Goal: Task Accomplishment & Management: Manage account settings

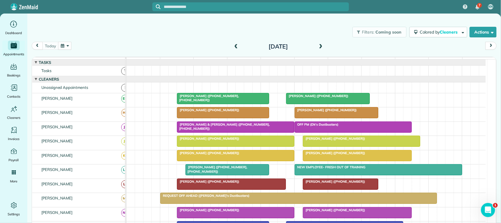
click at [303, 104] on div at bounding box center [328, 98] width 83 height 11
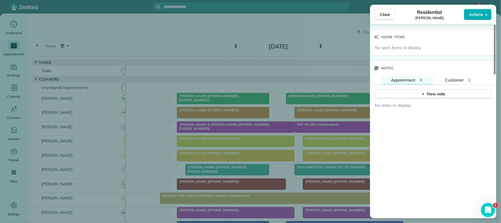
scroll to position [448, 0]
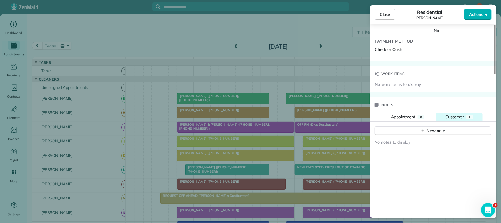
click at [455, 119] on span "Customer" at bounding box center [455, 116] width 19 height 5
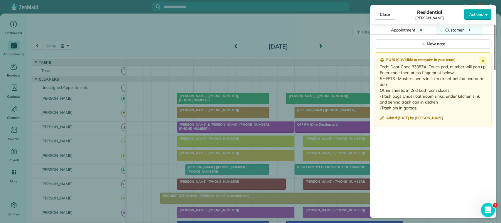
scroll to position [522, 0]
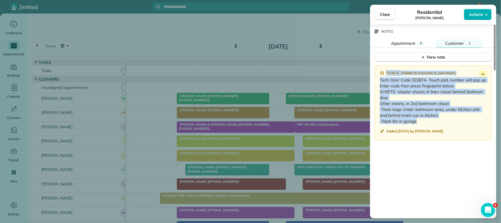
drag, startPoint x: 434, startPoint y: 126, endPoint x: 382, endPoint y: 78, distance: 70.9
click at [382, 78] on div "Public ( Visible to everyone in your team ) Tech: Door Code 333874- Touch pad, …" at bounding box center [433, 102] width 117 height 75
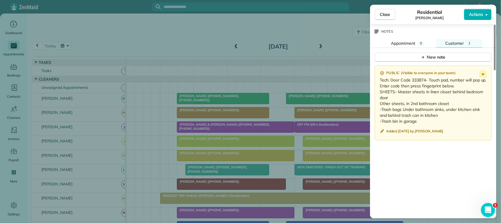
click at [426, 160] on div "Public ( Visible to everyone in your team ) Tech: Door Code 333874- Touch pad, …" at bounding box center [433, 157] width 126 height 191
click at [388, 14] on span "Close" at bounding box center [385, 14] width 11 height 6
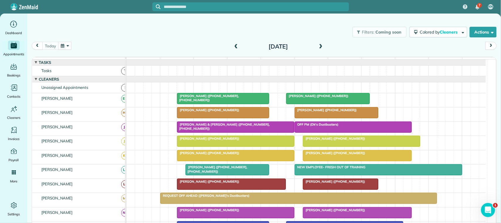
click at [320, 48] on span at bounding box center [321, 46] width 6 height 5
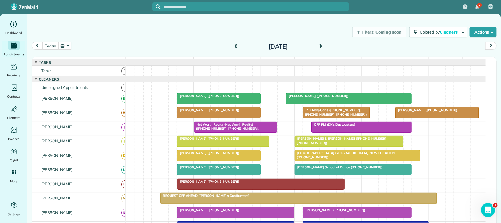
click at [55, 46] on button "today" at bounding box center [50, 46] width 16 height 8
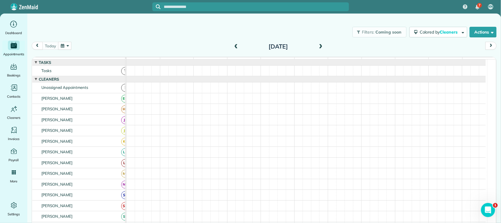
click at [103, 46] on div "[DATE] [DATE]" at bounding box center [264, 47] width 465 height 11
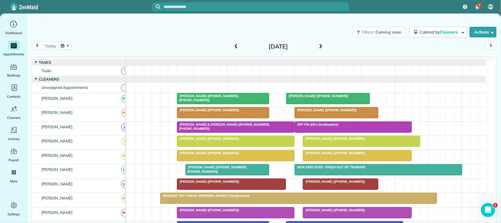
click at [65, 49] on button "button" at bounding box center [65, 46] width 14 height 8
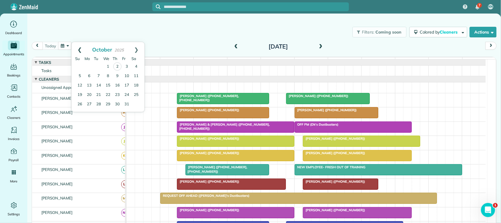
click at [78, 48] on link "Prev" at bounding box center [80, 49] width 16 height 15
click at [156, 51] on div "[DATE] [DATE]" at bounding box center [264, 47] width 465 height 11
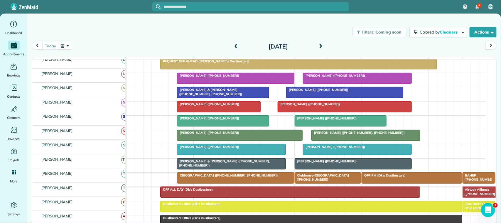
scroll to position [147, 0]
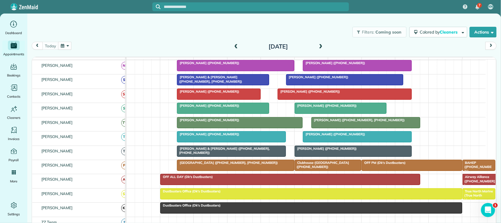
click at [251, 83] on div "[PERSON_NAME] & [PERSON_NAME] ([PHONE_NUMBER], [PHONE_NUMBER])" at bounding box center [223, 79] width 89 height 9
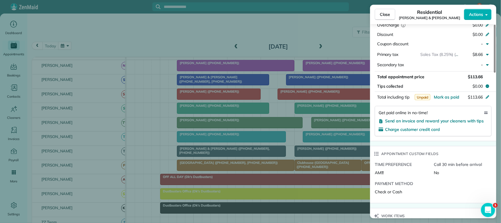
scroll to position [330, 0]
click at [450, 98] on span "Mark as paid" at bounding box center [447, 95] width 26 height 5
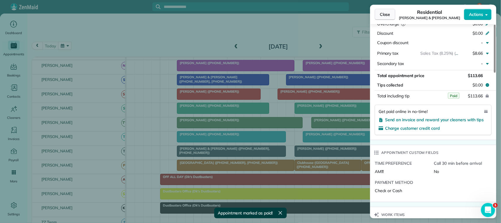
click at [392, 13] on button "Close" at bounding box center [385, 14] width 21 height 11
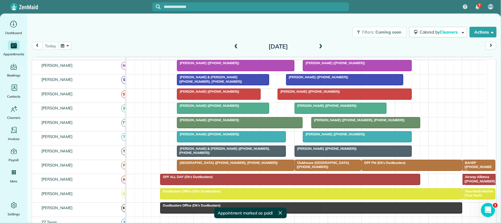
click at [233, 49] on span at bounding box center [236, 46] width 6 height 9
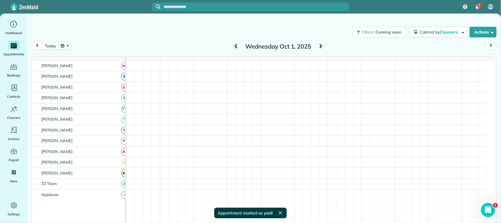
scroll to position [150, 0]
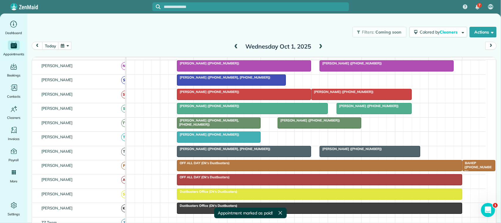
click at [291, 122] on span "[PERSON_NAME] ([PHONE_NUMBER])" at bounding box center [309, 120] width 63 height 4
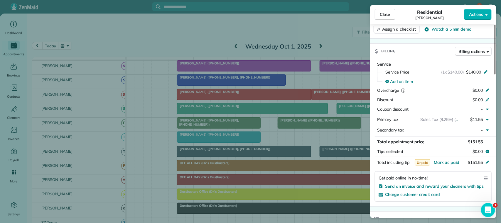
scroll to position [257, 0]
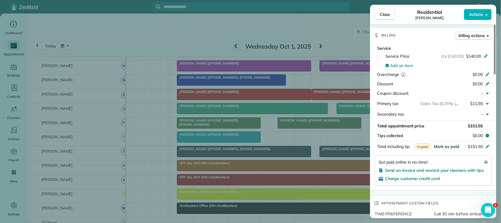
click at [451, 148] on span "Mark as paid" at bounding box center [447, 146] width 26 height 5
click at [387, 17] on span "Close" at bounding box center [385, 14] width 11 height 6
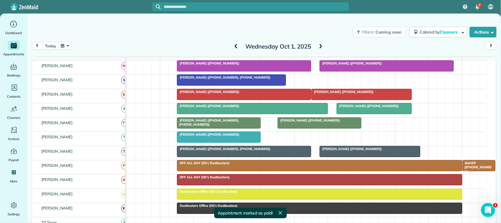
click at [233, 46] on span at bounding box center [236, 46] width 6 height 5
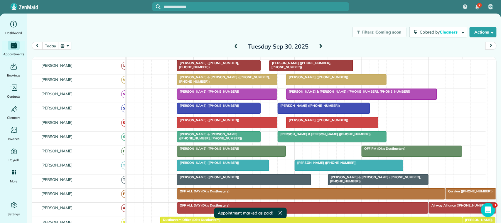
scroll to position [147, 0]
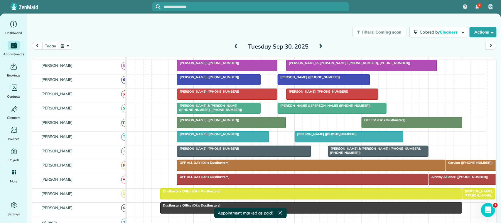
click at [218, 112] on span "[PERSON_NAME] & [PERSON_NAME] ([PHONE_NUMBER], [PHONE_NUMBER])" at bounding box center [210, 107] width 66 height 8
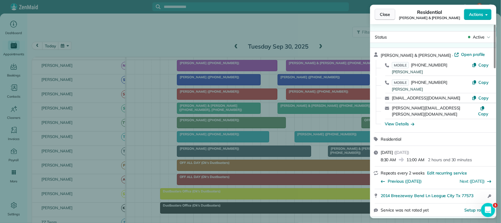
click at [381, 17] on span "Close" at bounding box center [385, 14] width 11 height 6
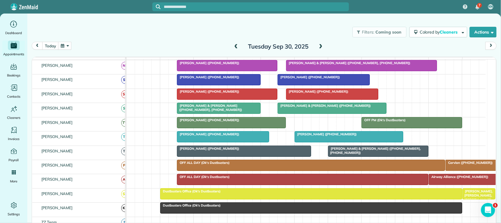
click at [236, 48] on span at bounding box center [236, 46] width 6 height 5
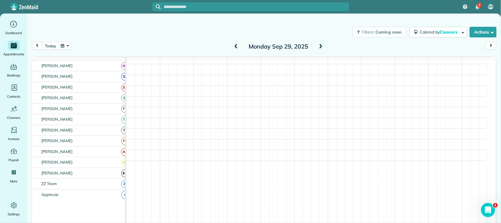
scroll to position [147, 0]
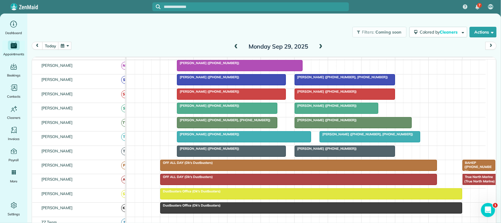
click at [320, 128] on div at bounding box center [353, 122] width 117 height 11
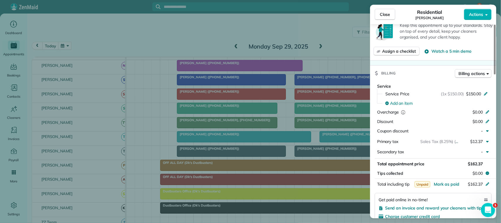
scroll to position [294, 0]
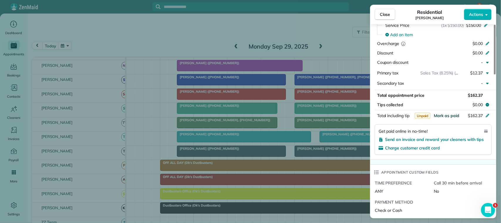
click at [443, 113] on span "Mark as paid" at bounding box center [447, 115] width 26 height 5
click at [391, 13] on button "Close" at bounding box center [385, 14] width 21 height 11
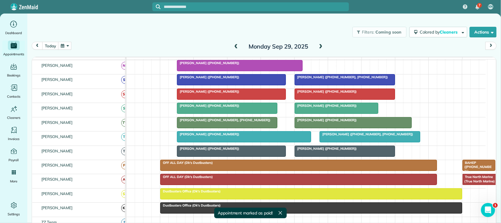
click at [237, 46] on span at bounding box center [236, 46] width 6 height 5
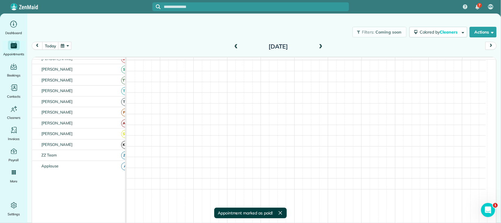
scroll to position [118, 0]
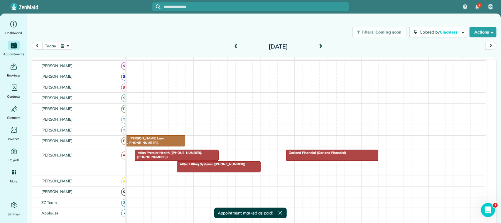
click at [234, 46] on span at bounding box center [236, 46] width 6 height 5
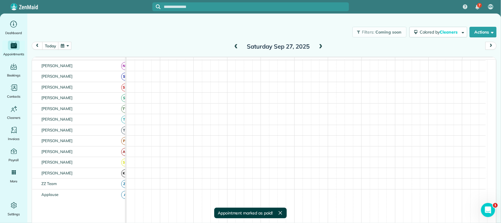
click at [234, 46] on span at bounding box center [236, 46] width 6 height 5
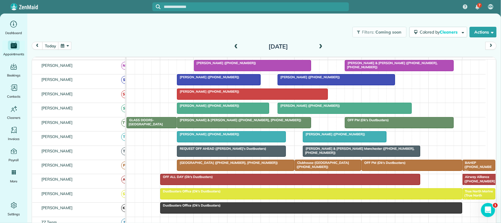
click at [318, 46] on span at bounding box center [321, 46] width 6 height 5
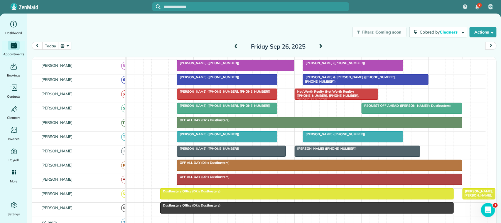
click at [320, 85] on div at bounding box center [365, 79] width 125 height 11
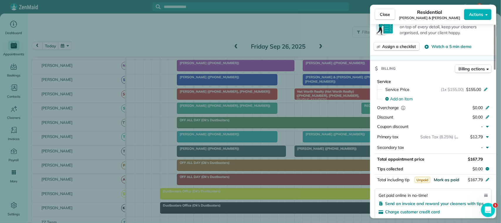
click at [451, 181] on span "Mark as paid" at bounding box center [447, 179] width 26 height 5
click at [390, 11] on button "Close" at bounding box center [385, 14] width 21 height 11
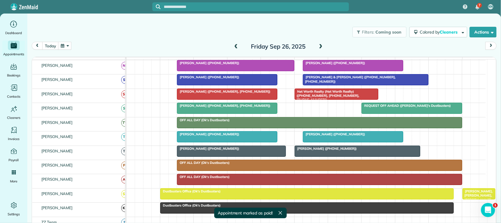
click at [223, 79] on span "[PERSON_NAME] ([PHONE_NUMBER])" at bounding box center [208, 77] width 63 height 4
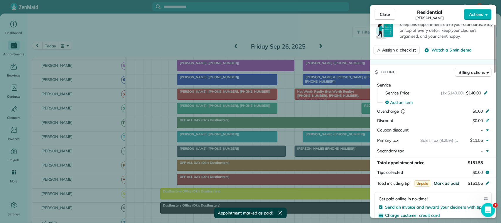
click at [452, 185] on span "Mark as paid" at bounding box center [447, 182] width 26 height 5
click at [390, 15] on span "Close" at bounding box center [385, 14] width 11 height 6
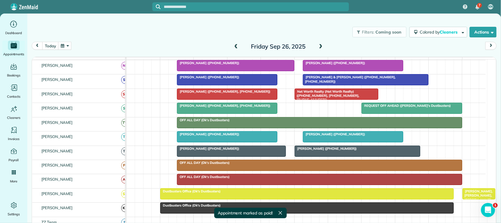
click at [233, 46] on span at bounding box center [236, 46] width 6 height 5
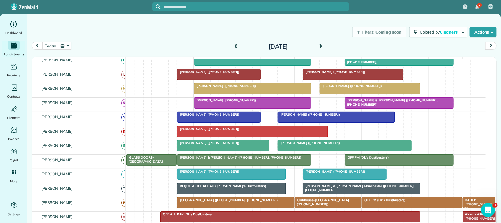
scroll to position [110, 0]
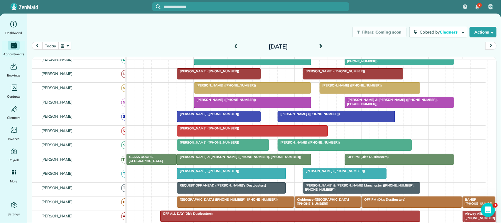
click at [48, 46] on button "today" at bounding box center [50, 46] width 16 height 8
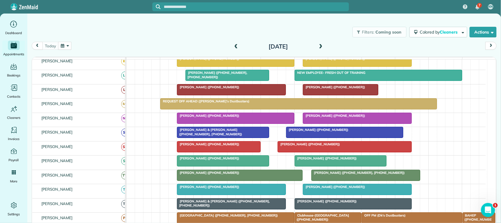
scroll to position [0, 0]
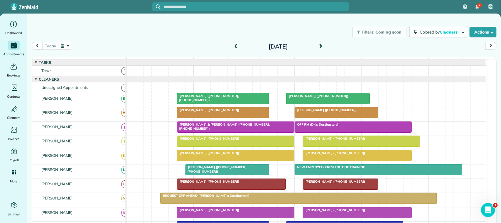
click at [118, 30] on div "Filters: Coming soon Colored by Cleaners Color by Cleaner Color by Team Color b…" at bounding box center [264, 31] width 474 height 19
click at [62, 46] on button "button" at bounding box center [65, 46] width 14 height 8
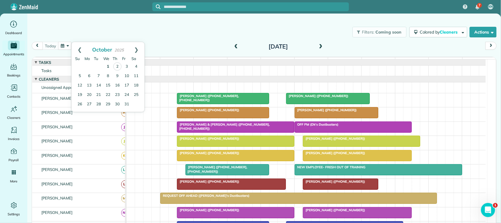
click at [107, 65] on link "1" at bounding box center [107, 66] width 9 height 9
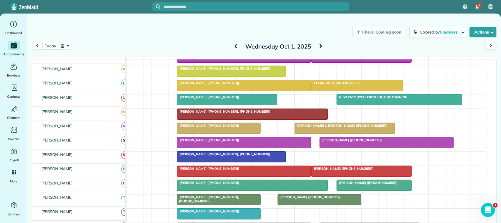
scroll to position [73, 0]
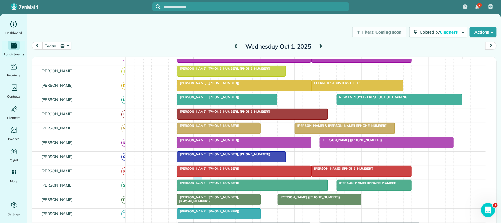
click at [196, 179] on div "[PERSON_NAME] ([PHONE_NUMBER]) [PERSON_NAME] ([PHONE_NUMBER])" at bounding box center [306, 173] width 359 height 14
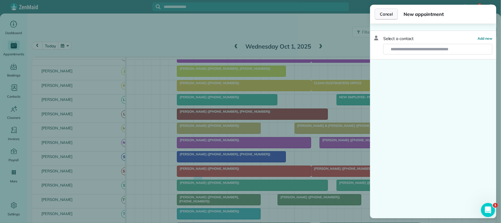
click at [385, 19] on button "Cancel" at bounding box center [386, 14] width 23 height 11
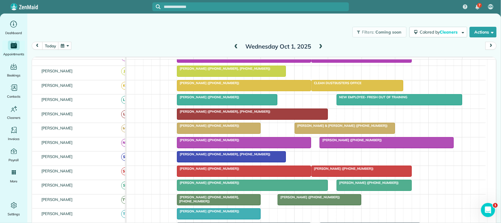
click at [252, 184] on div "[PERSON_NAME] ([PHONE_NUMBER])" at bounding box center [252, 182] width 147 height 4
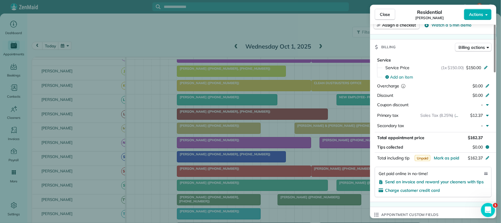
scroll to position [294, 0]
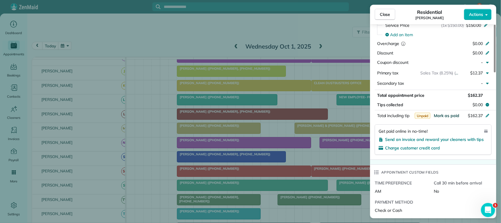
click at [453, 113] on span "Mark as paid" at bounding box center [447, 115] width 26 height 5
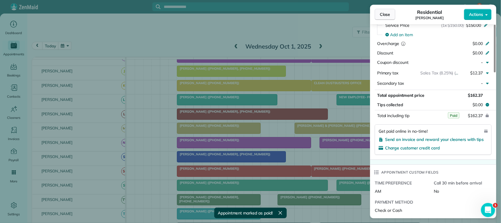
click at [387, 14] on span "Close" at bounding box center [385, 14] width 11 height 6
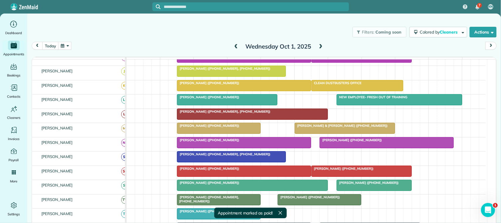
click at [206, 119] on div at bounding box center [252, 114] width 150 height 11
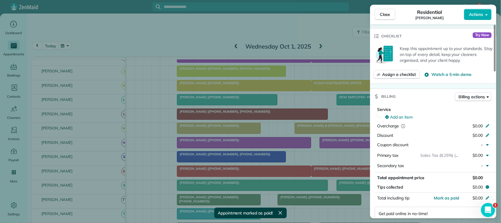
scroll to position [257, 0]
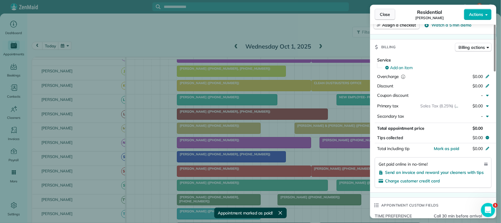
click at [391, 11] on button "Close" at bounding box center [385, 14] width 21 height 11
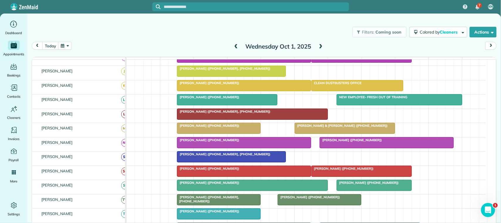
click at [54, 51] on div "[DATE] [DATE]" at bounding box center [264, 47] width 465 height 11
click at [201, 76] on div at bounding box center [231, 71] width 108 height 11
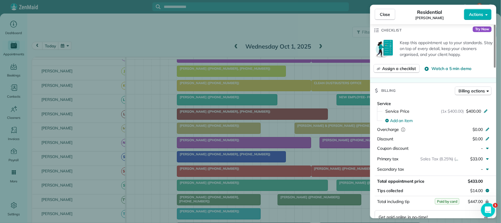
scroll to position [257, 0]
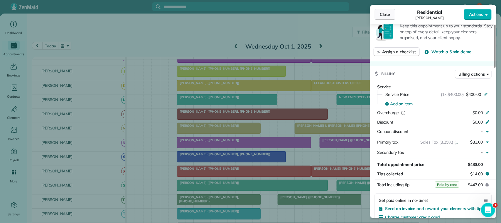
click at [389, 13] on span "Close" at bounding box center [385, 14] width 11 height 6
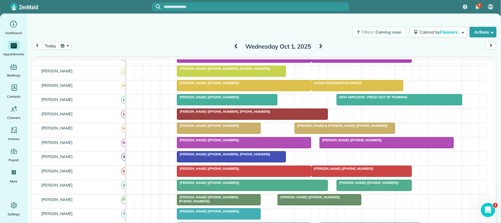
click at [318, 45] on span at bounding box center [321, 46] width 6 height 5
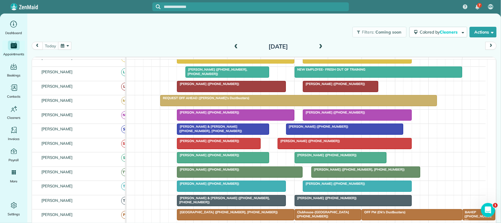
scroll to position [110, 0]
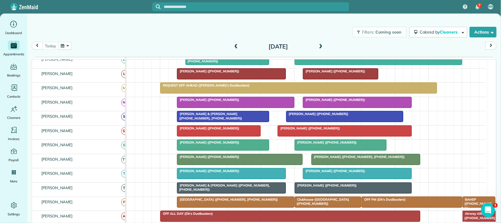
click at [199, 144] on span "[PERSON_NAME] ([PHONE_NUMBER])" at bounding box center [208, 142] width 63 height 4
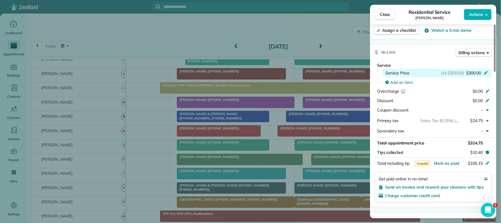
scroll to position [257, 0]
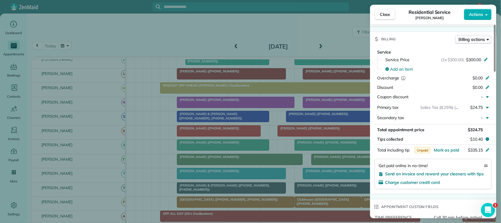
click at [480, 42] on span "Billing actions" at bounding box center [472, 39] width 26 height 6
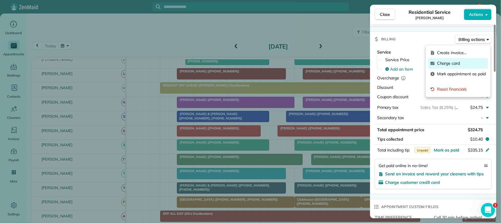
click at [464, 63] on span "Charge card" at bounding box center [461, 64] width 49 height 6
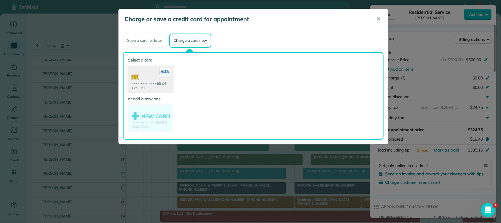
click at [155, 84] on use at bounding box center [150, 79] width 45 height 28
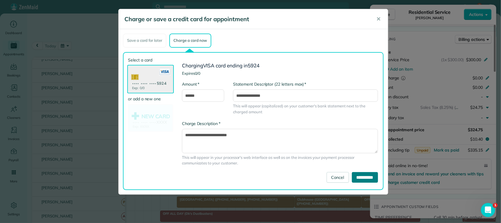
click at [353, 172] on input "**********" at bounding box center [365, 177] width 26 height 11
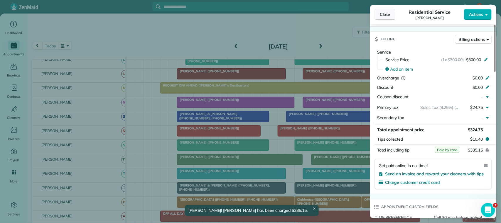
click at [388, 15] on span "Close" at bounding box center [385, 14] width 11 height 6
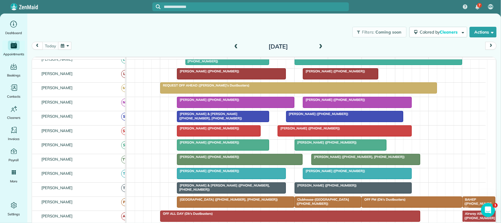
click at [232, 150] on div at bounding box center [223, 145] width 92 height 11
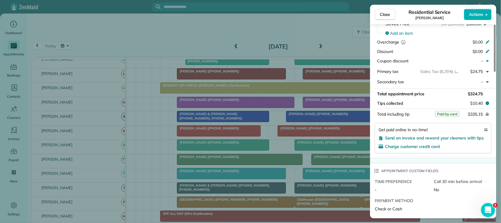
scroll to position [294, 0]
click at [390, 18] on button "Close" at bounding box center [385, 14] width 21 height 11
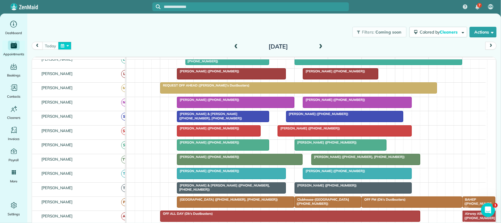
click at [65, 44] on button "button" at bounding box center [65, 46] width 14 height 8
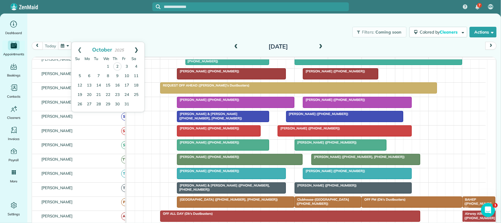
click at [137, 52] on link "Next" at bounding box center [136, 49] width 16 height 15
click at [79, 50] on link "Prev" at bounding box center [80, 49] width 16 height 15
click at [162, 40] on div "Filters: Coming soon Colored by Cleaners Color by Cleaner Color by Team Color b…" at bounding box center [264, 31] width 474 height 19
click at [69, 47] on button "button" at bounding box center [65, 46] width 14 height 8
click at [109, 75] on link "8" at bounding box center [107, 75] width 9 height 9
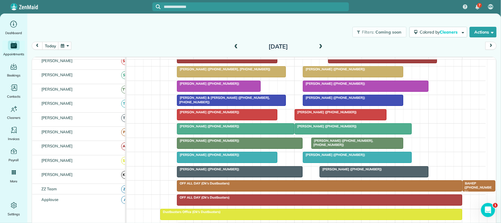
scroll to position [1, 0]
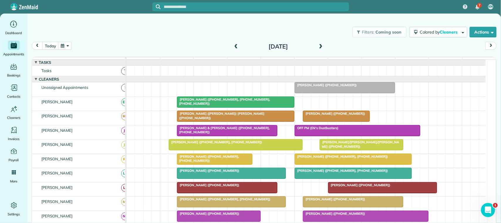
click at [71, 48] on button "button" at bounding box center [65, 46] width 14 height 8
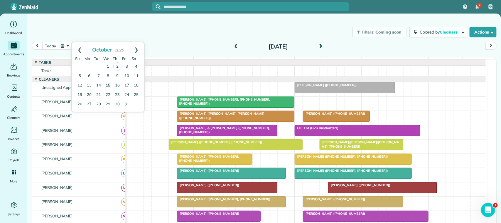
click at [110, 83] on link "15" at bounding box center [107, 85] width 9 height 9
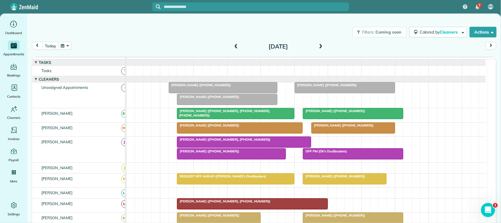
click at [67, 45] on button "button" at bounding box center [65, 46] width 14 height 8
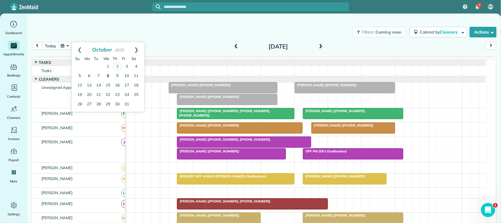
click at [106, 76] on link "8" at bounding box center [107, 75] width 9 height 9
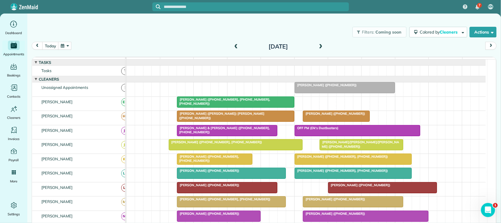
click at [236, 46] on span at bounding box center [236, 46] width 6 height 5
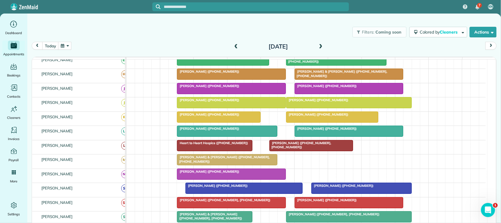
scroll to position [37, 0]
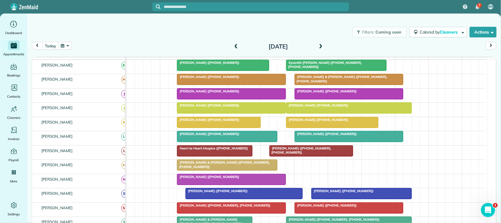
click at [64, 44] on button "button" at bounding box center [65, 46] width 14 height 8
click at [92, 86] on link "13" at bounding box center [89, 85] width 9 height 9
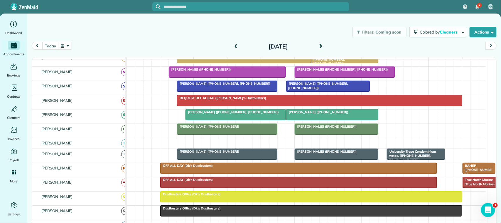
scroll to position [184, 0]
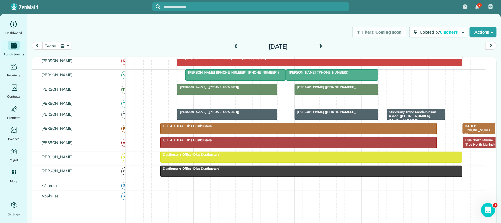
click at [320, 46] on span at bounding box center [321, 46] width 6 height 5
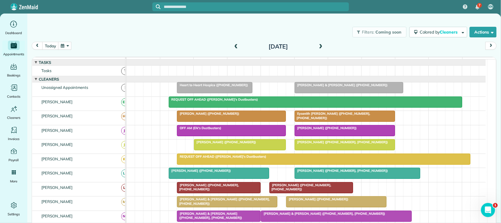
scroll to position [32, 0]
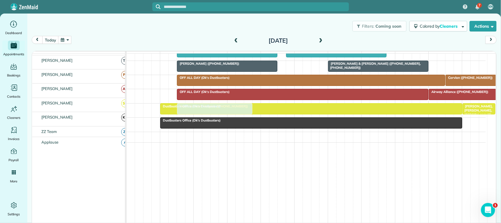
drag, startPoint x: 219, startPoint y: 97, endPoint x: 223, endPoint y: 114, distance: 17.1
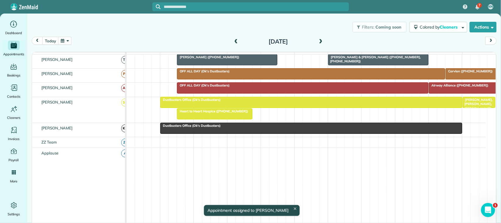
click at [256, 107] on div at bounding box center [311, 102] width 301 height 11
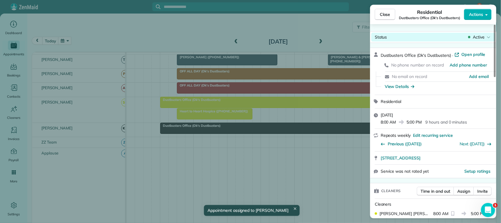
click at [473, 37] on div "Active" at bounding box center [479, 37] width 25 height 6
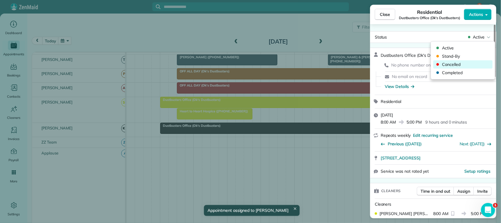
click at [468, 65] on span "Cancelled" at bounding box center [467, 64] width 49 height 6
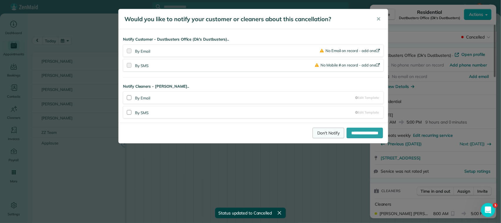
click at [320, 135] on link "Don't Notify" at bounding box center [329, 132] width 32 height 11
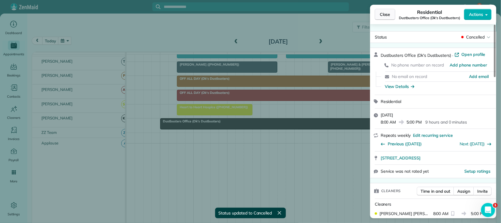
click at [391, 10] on button "Close" at bounding box center [385, 14] width 21 height 11
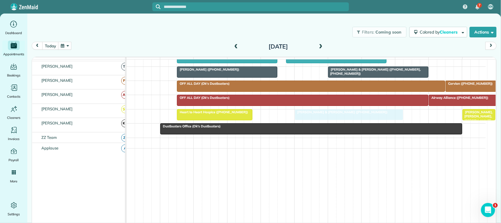
drag, startPoint x: 311, startPoint y: 93, endPoint x: 308, endPoint y: 120, distance: 27.2
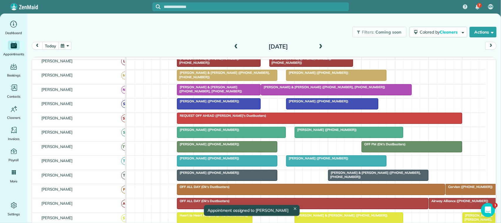
click at [51, 44] on button "today" at bounding box center [50, 46] width 16 height 8
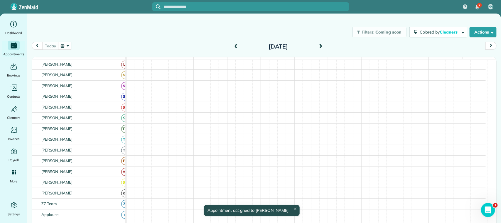
click at [65, 45] on button "button" at bounding box center [65, 46] width 14 height 8
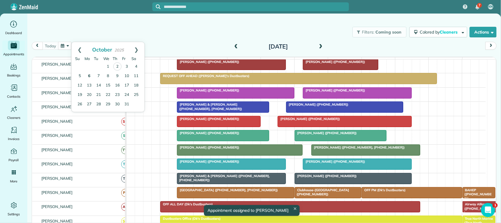
click at [89, 77] on link "6" at bounding box center [89, 75] width 9 height 9
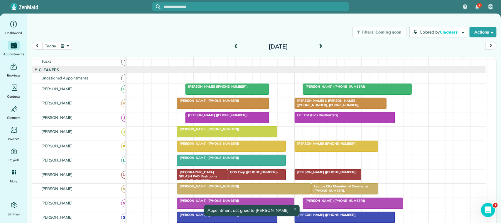
click at [318, 48] on span at bounding box center [321, 46] width 6 height 5
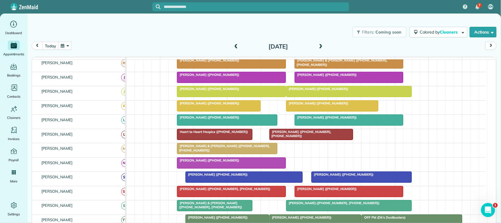
click at [318, 45] on span at bounding box center [321, 46] width 6 height 5
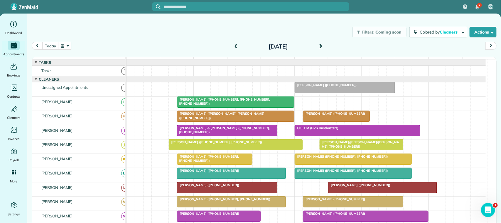
click at [321, 46] on span at bounding box center [321, 46] width 6 height 5
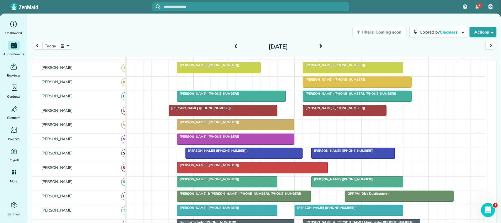
click at [318, 49] on span at bounding box center [321, 46] width 6 height 5
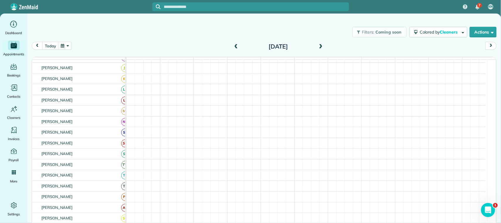
click at [318, 49] on span at bounding box center [321, 46] width 6 height 5
click at [234, 48] on span at bounding box center [236, 46] width 6 height 5
click at [68, 43] on button "button" at bounding box center [65, 46] width 14 height 8
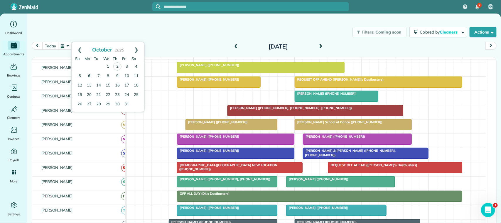
click at [89, 76] on link "6" at bounding box center [89, 75] width 9 height 9
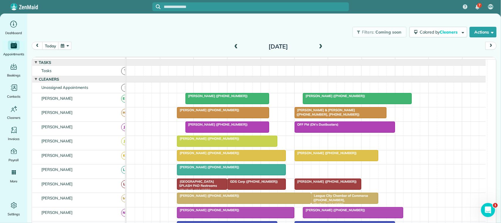
click at [315, 45] on div "[DATE]" at bounding box center [278, 46] width 94 height 9
click at [318, 50] on span at bounding box center [321, 46] width 6 height 9
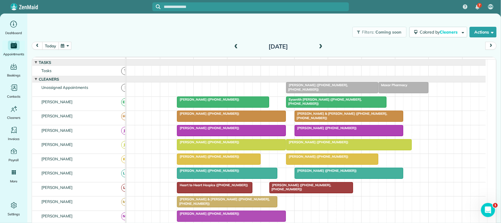
click at [57, 46] on button "today" at bounding box center [50, 46] width 16 height 8
